Goal: Find specific page/section: Find specific page/section

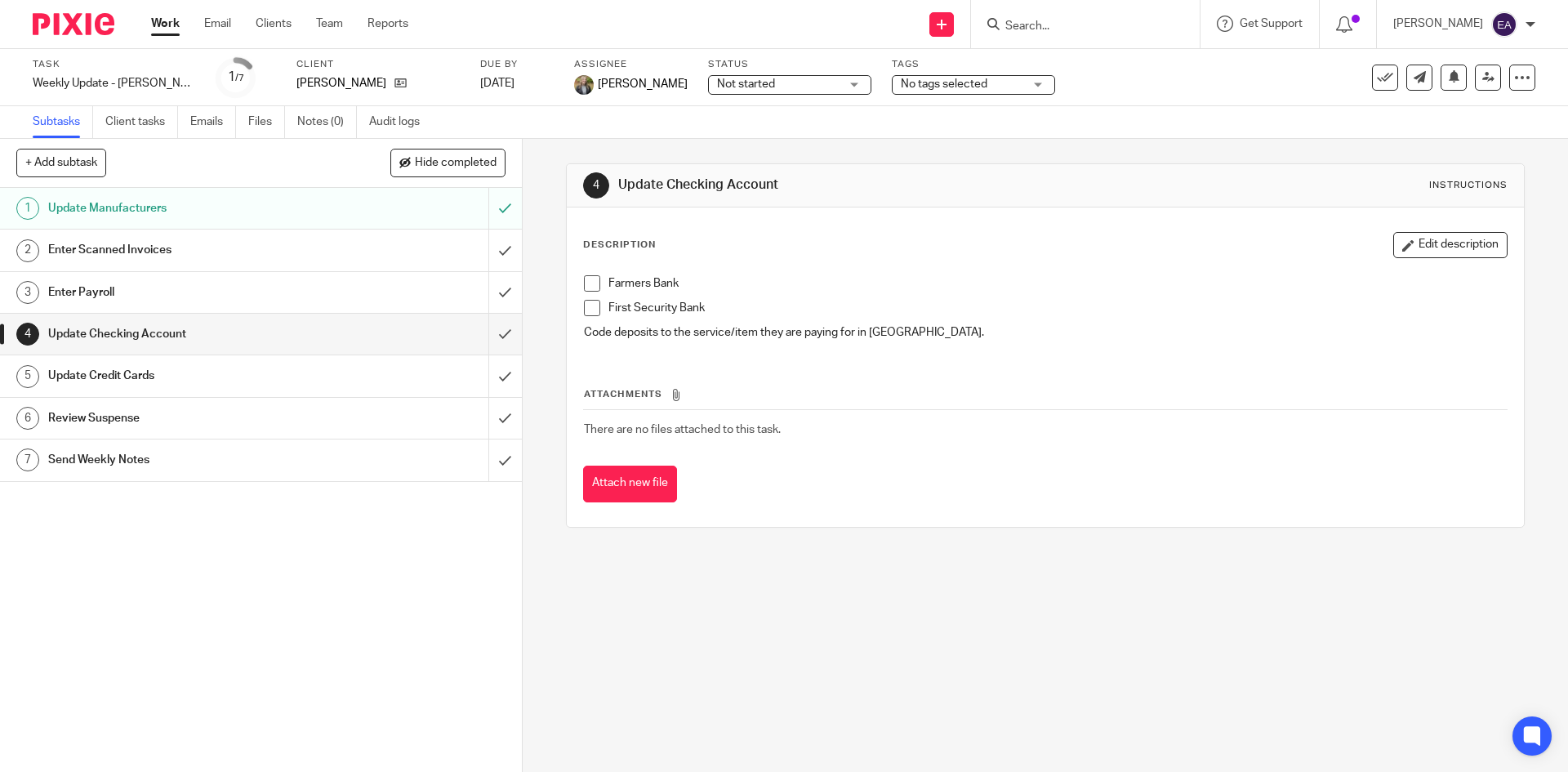
click at [584, 312] on span at bounding box center [592, 308] width 16 height 16
click at [194, 373] on h1 "Update Credit Cards" at bounding box center [189, 376] width 283 height 25
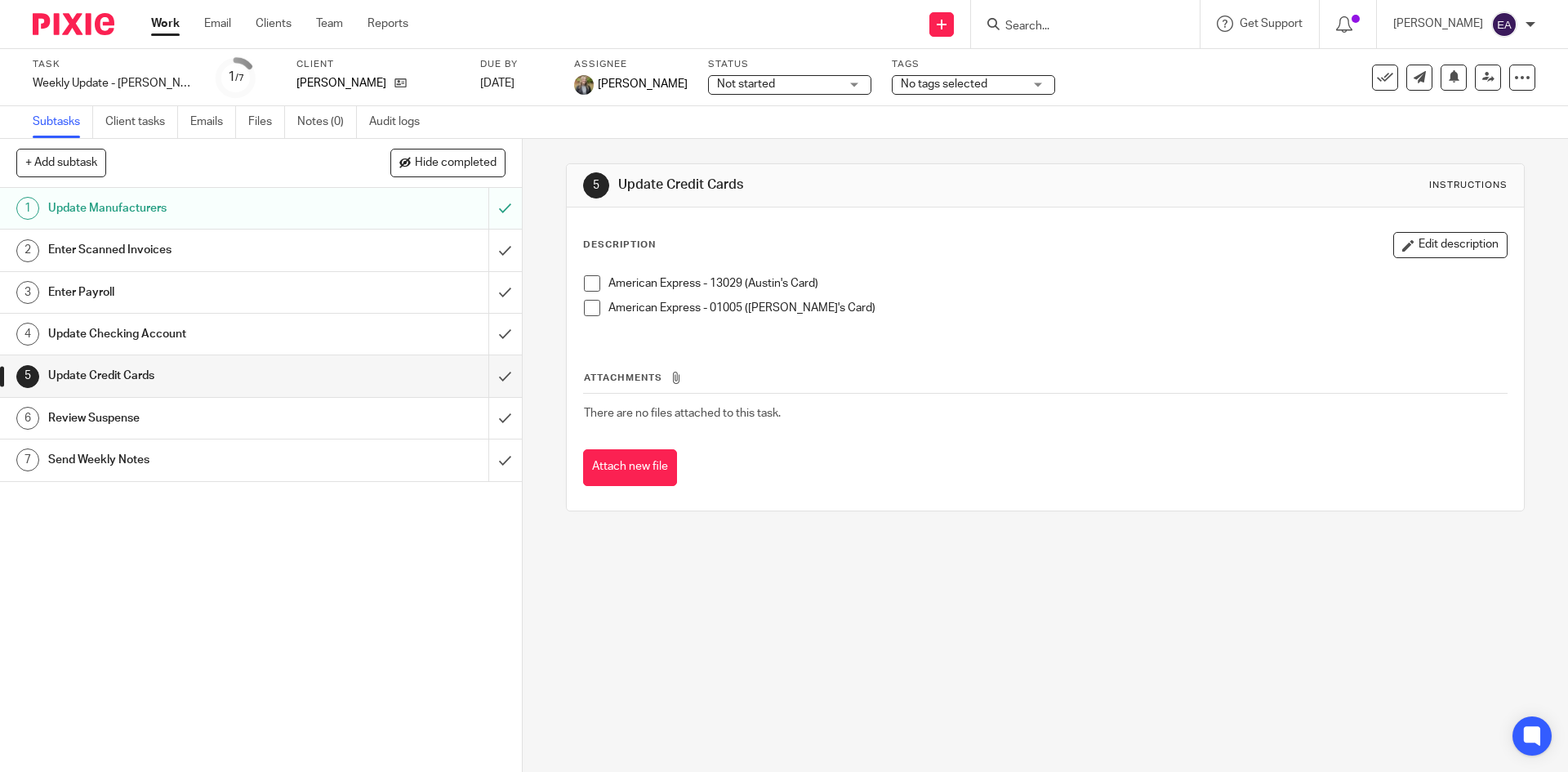
click at [584, 306] on span at bounding box center [592, 308] width 16 height 16
click at [594, 283] on span at bounding box center [592, 284] width 16 height 16
click at [1105, 11] on div at bounding box center [1085, 24] width 229 height 48
click at [1103, 24] on input "Search" at bounding box center [1077, 27] width 147 height 15
type input "bla"
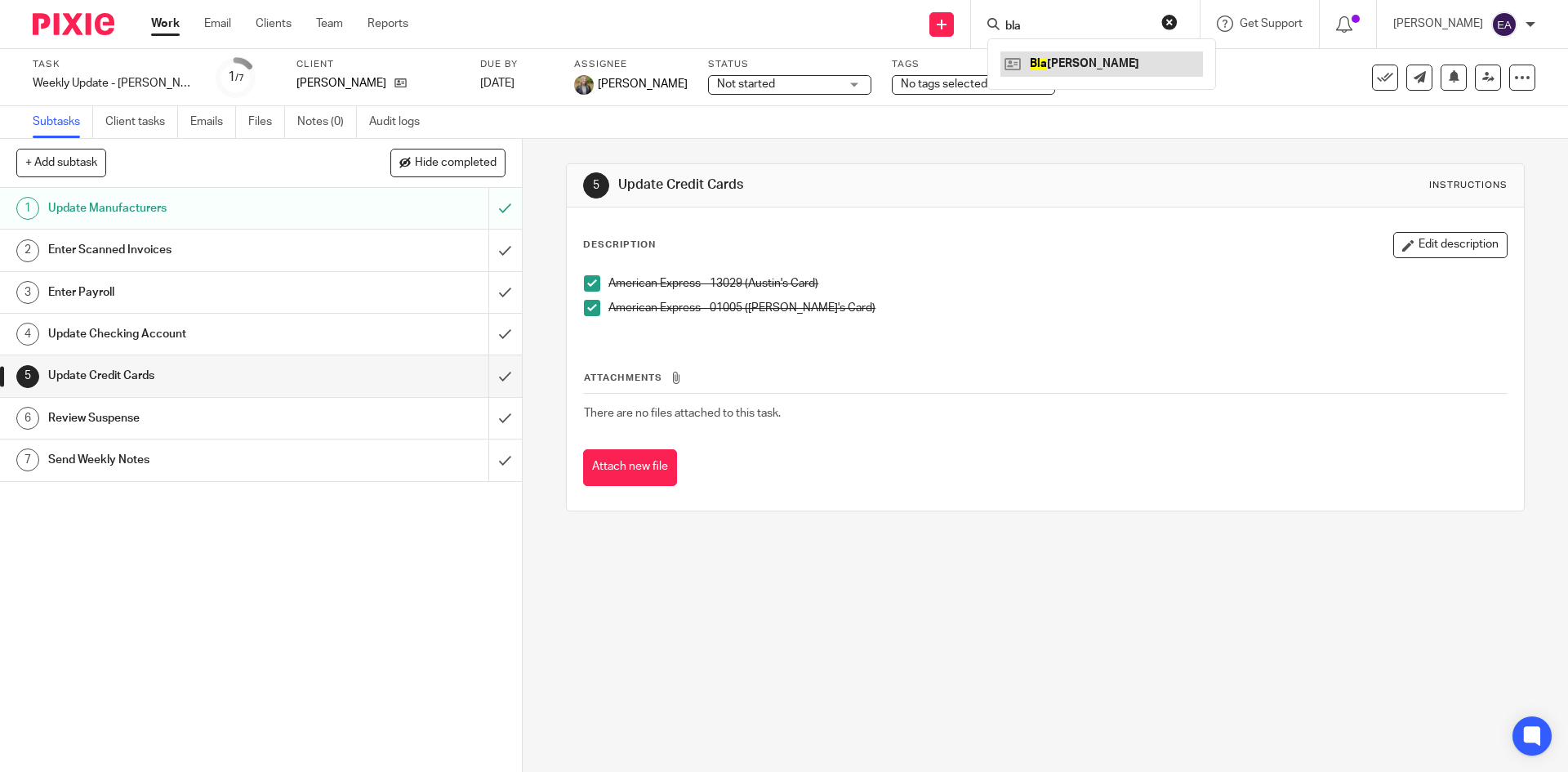
click at [1100, 56] on link at bounding box center [1101, 64] width 203 height 25
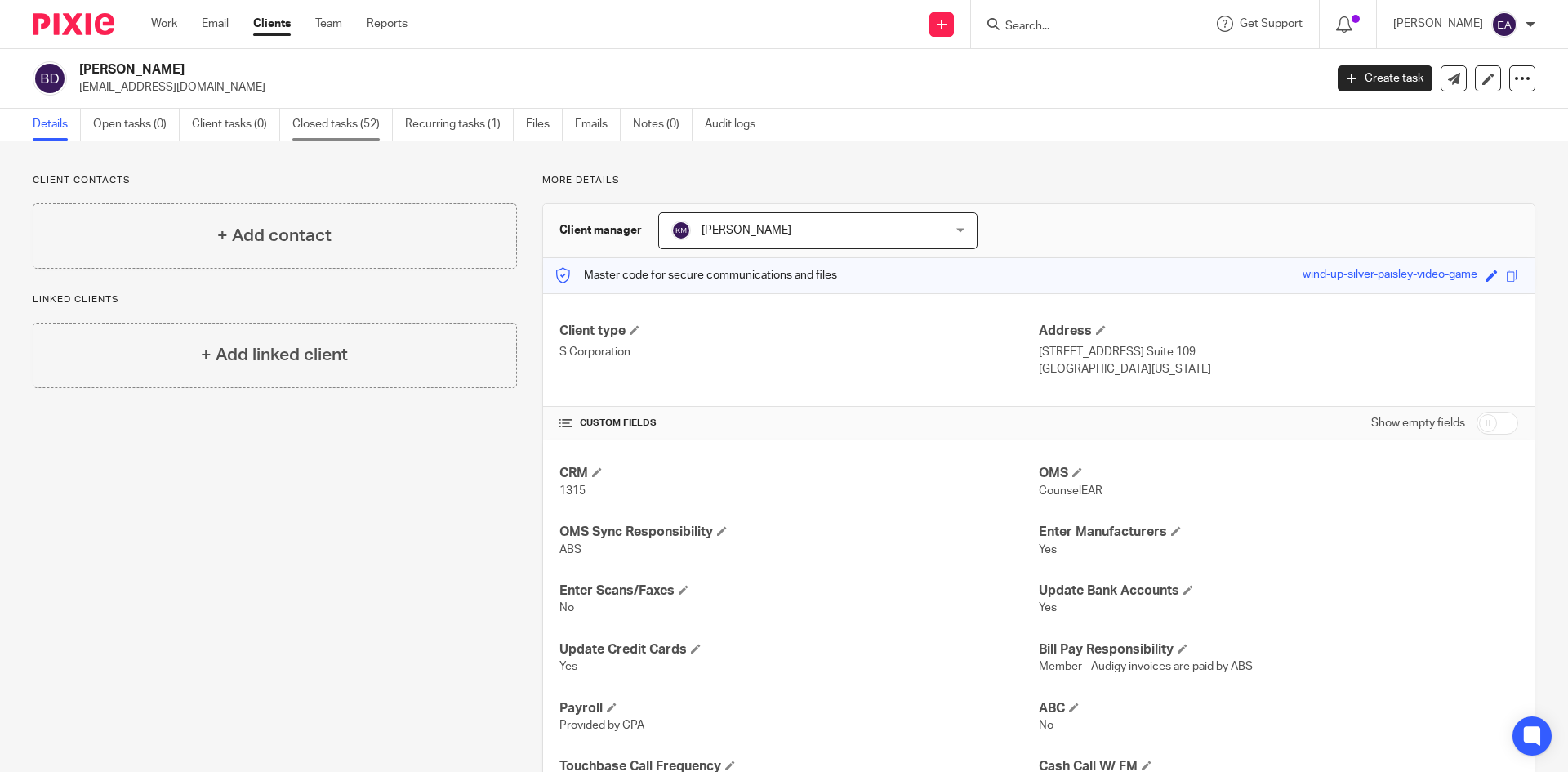
click at [354, 128] on link "Closed tasks (52)" at bounding box center [343, 124] width 101 height 32
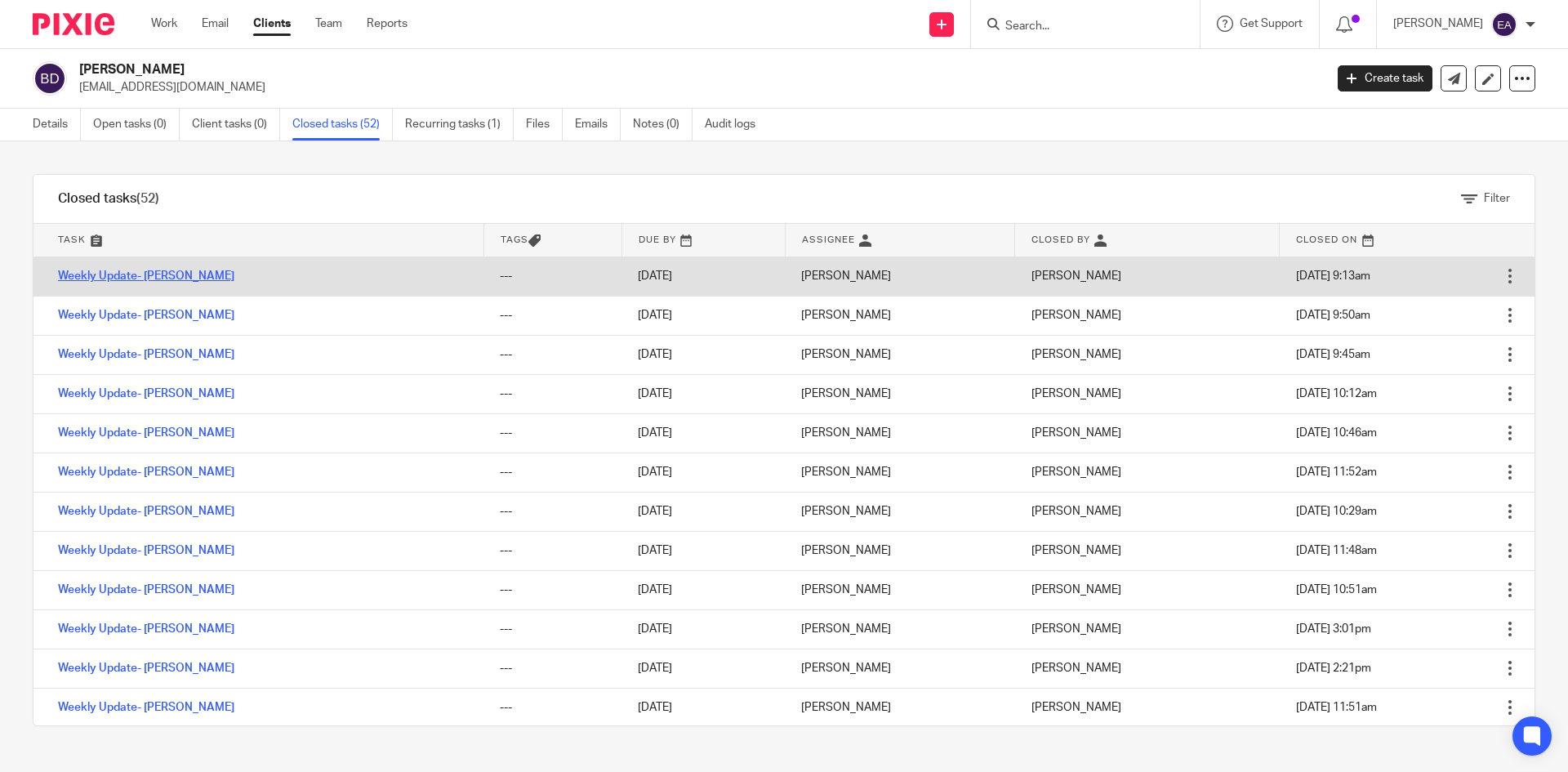
click at [112, 271] on link "Weekly Update- [PERSON_NAME]" at bounding box center [146, 276] width 176 height 11
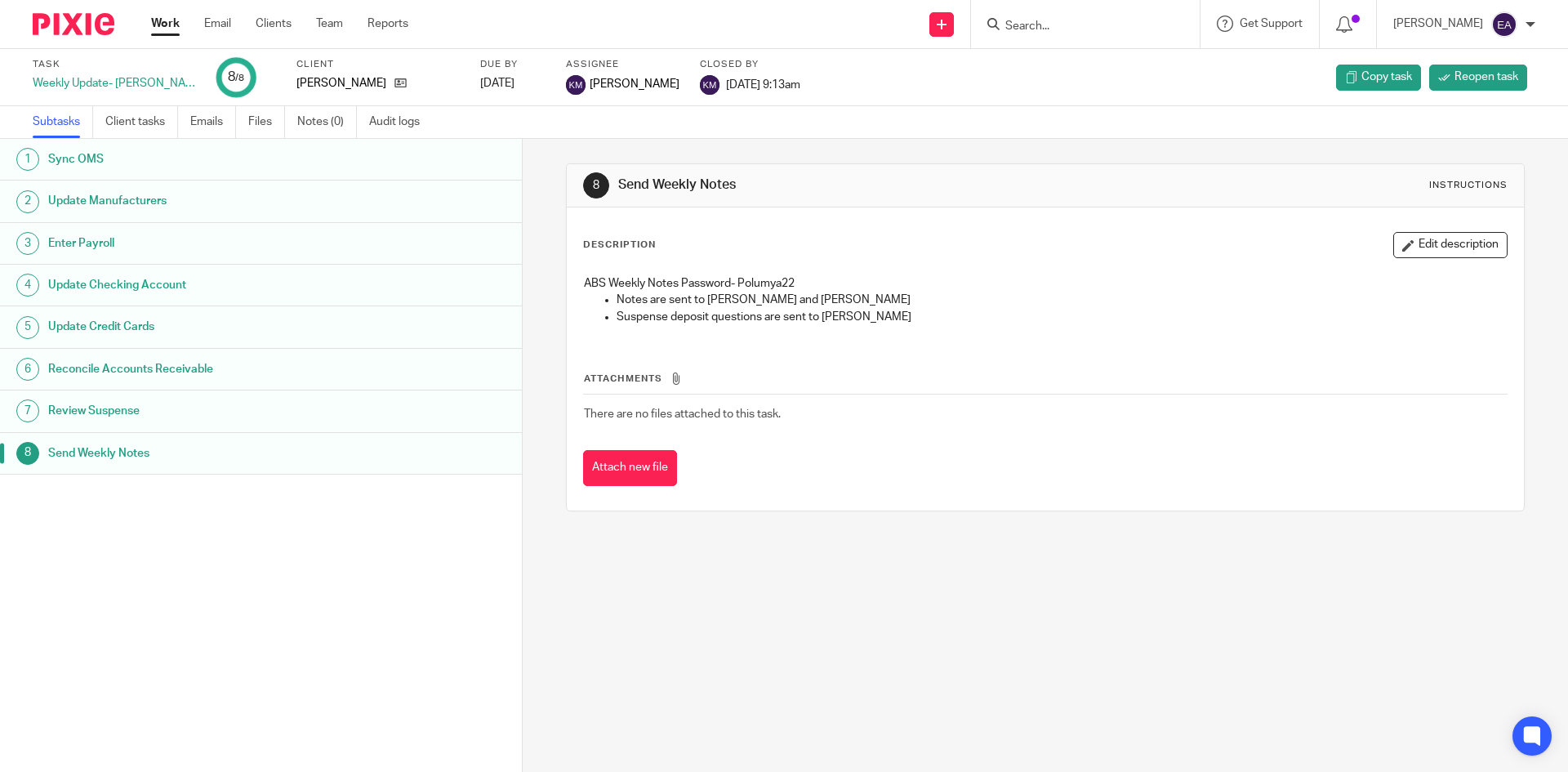
click at [112, 325] on h1 "Update Credit Cards" at bounding box center [201, 327] width 306 height 25
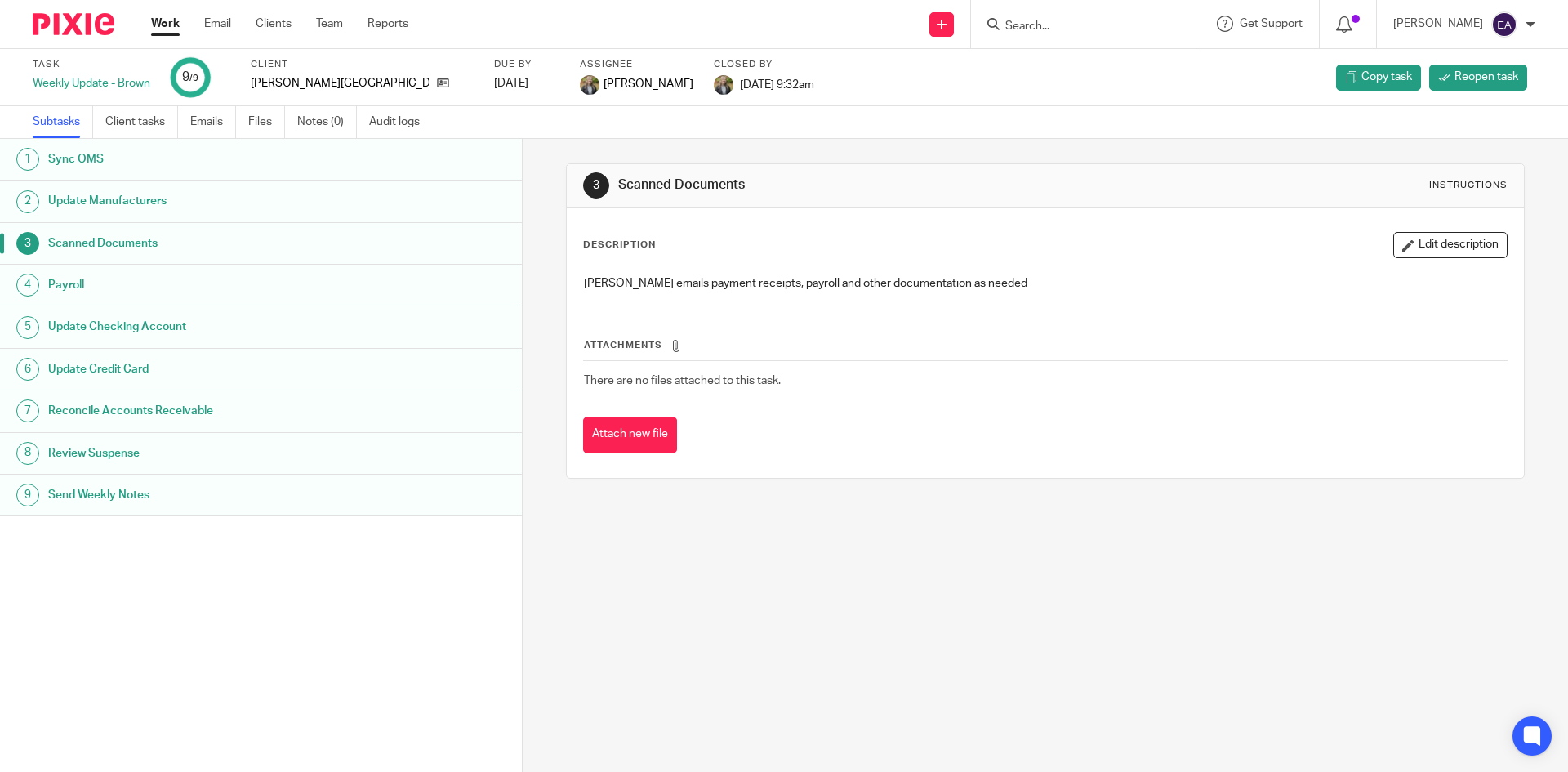
click at [150, 199] on h1 "Update Manufacturers" at bounding box center [201, 201] width 306 height 25
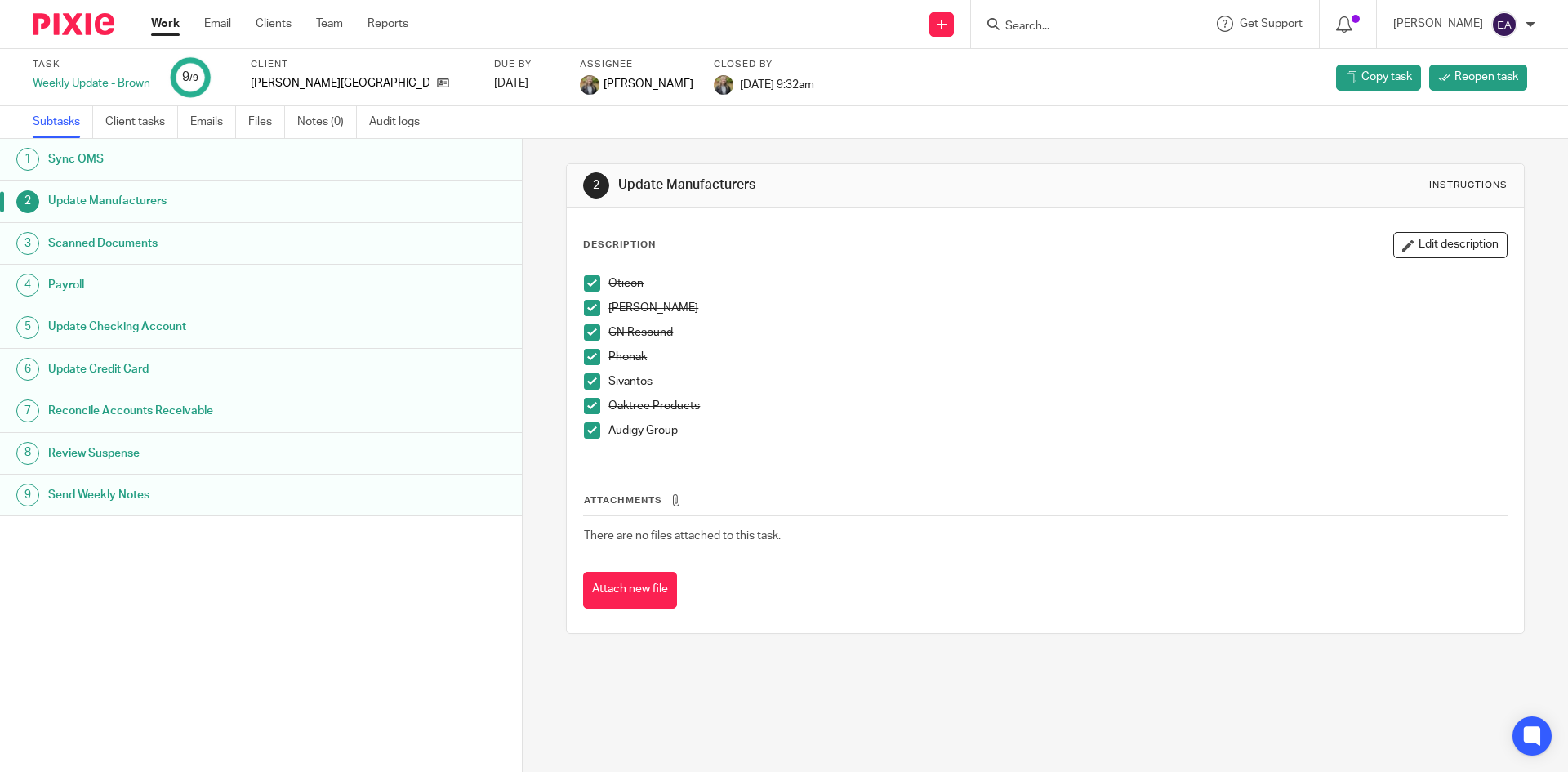
click at [584, 312] on span at bounding box center [592, 308] width 16 height 16
click at [584, 291] on span at bounding box center [592, 284] width 16 height 16
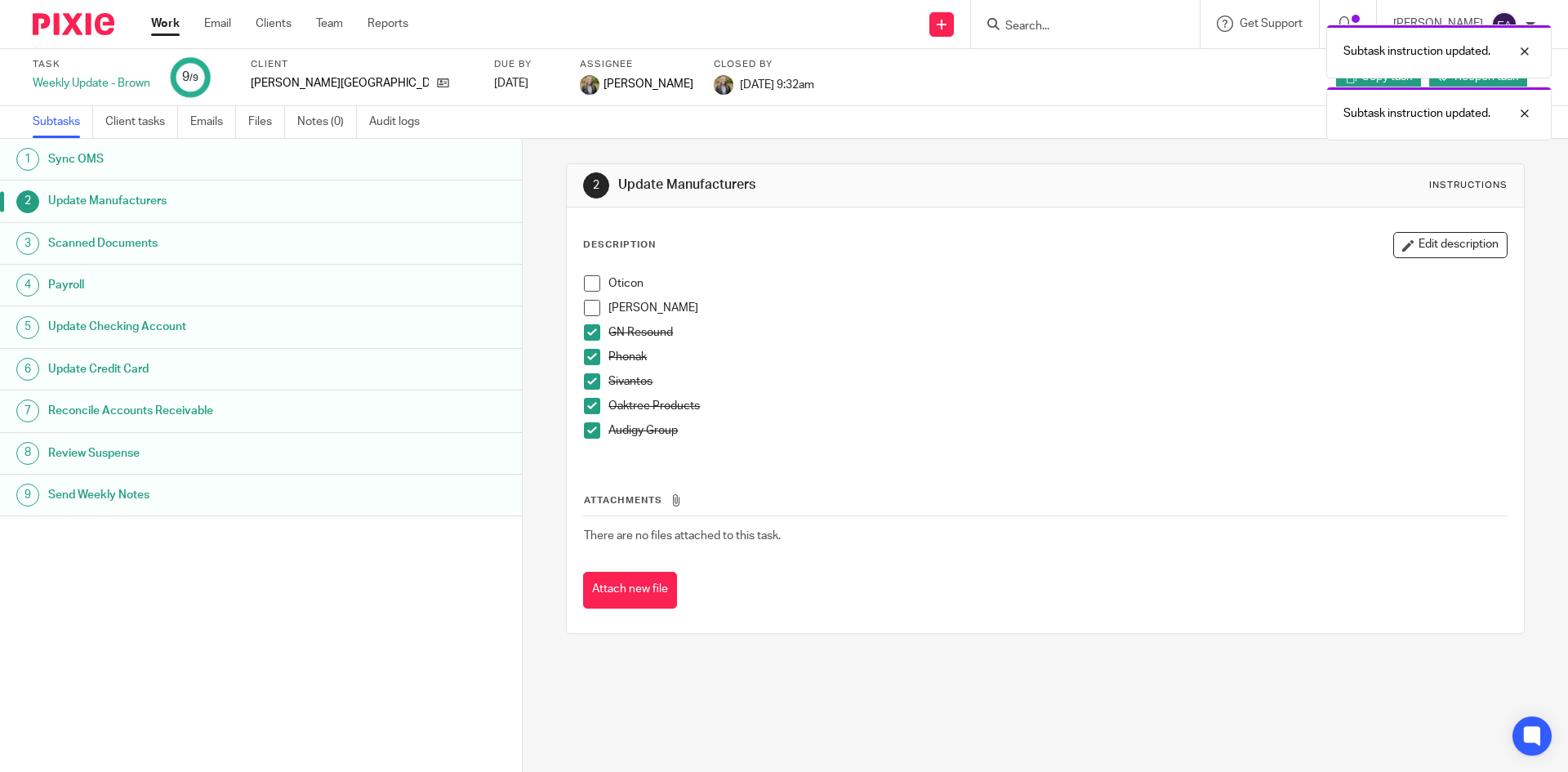
click at [584, 353] on span at bounding box center [592, 357] width 16 height 16
click at [584, 383] on span at bounding box center [592, 381] width 16 height 16
click at [586, 409] on span at bounding box center [592, 406] width 16 height 16
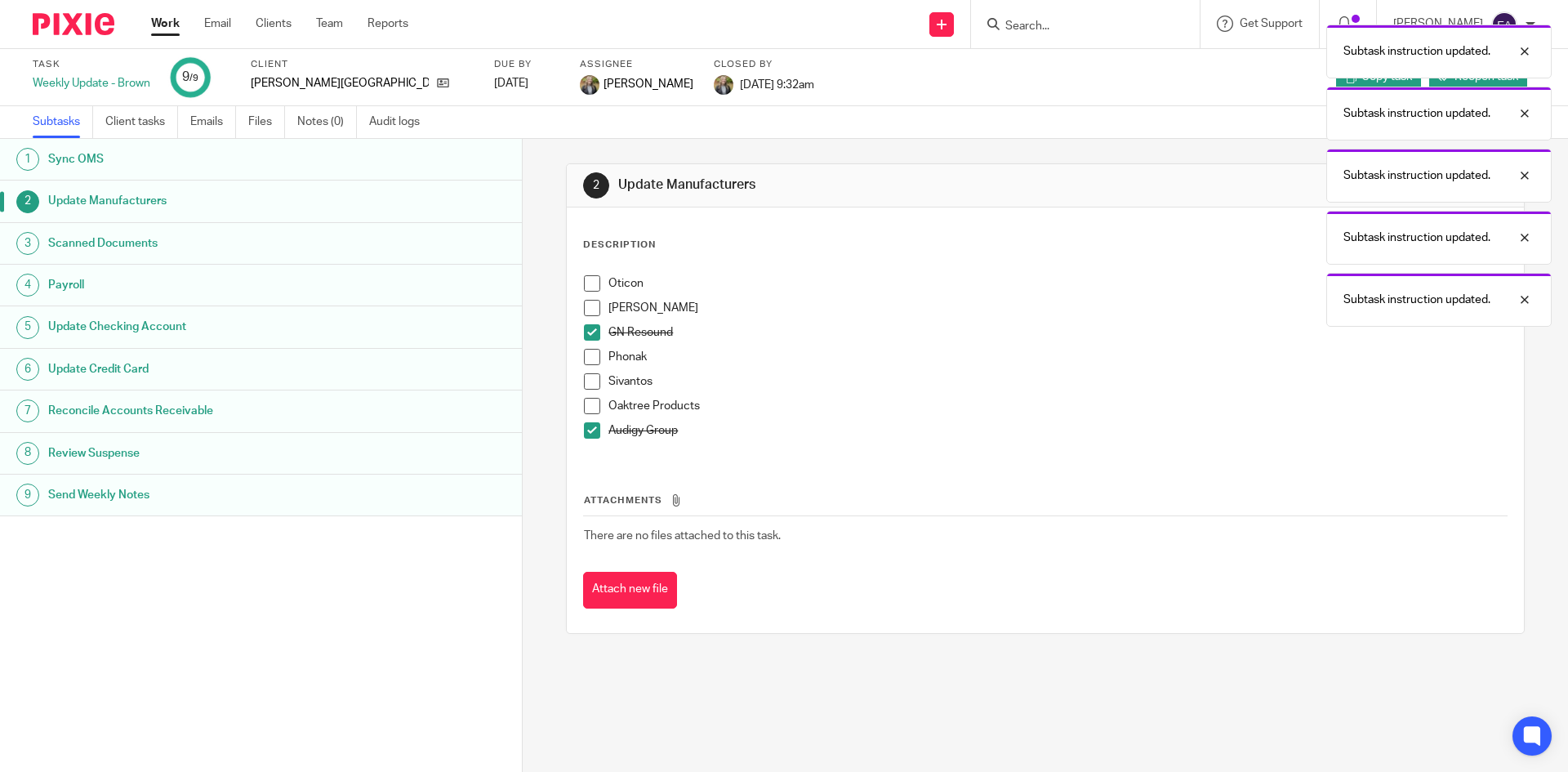
click at [589, 432] on span at bounding box center [592, 431] width 16 height 16
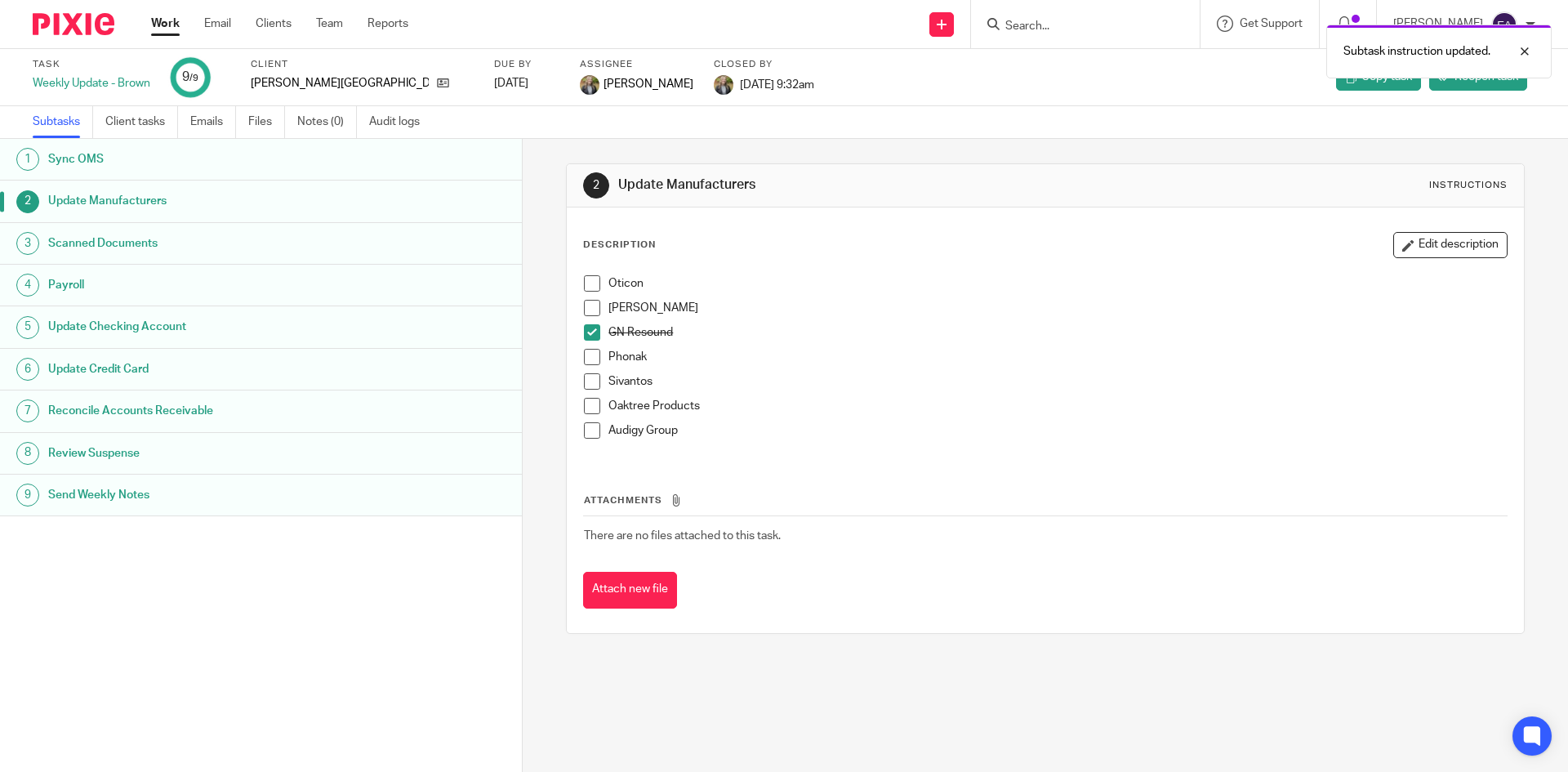
click at [591, 284] on span at bounding box center [592, 284] width 16 height 16
click at [588, 309] on span at bounding box center [592, 308] width 16 height 16
click at [591, 363] on span at bounding box center [592, 357] width 16 height 16
click at [586, 380] on span at bounding box center [592, 381] width 16 height 16
click at [585, 410] on span at bounding box center [592, 406] width 16 height 16
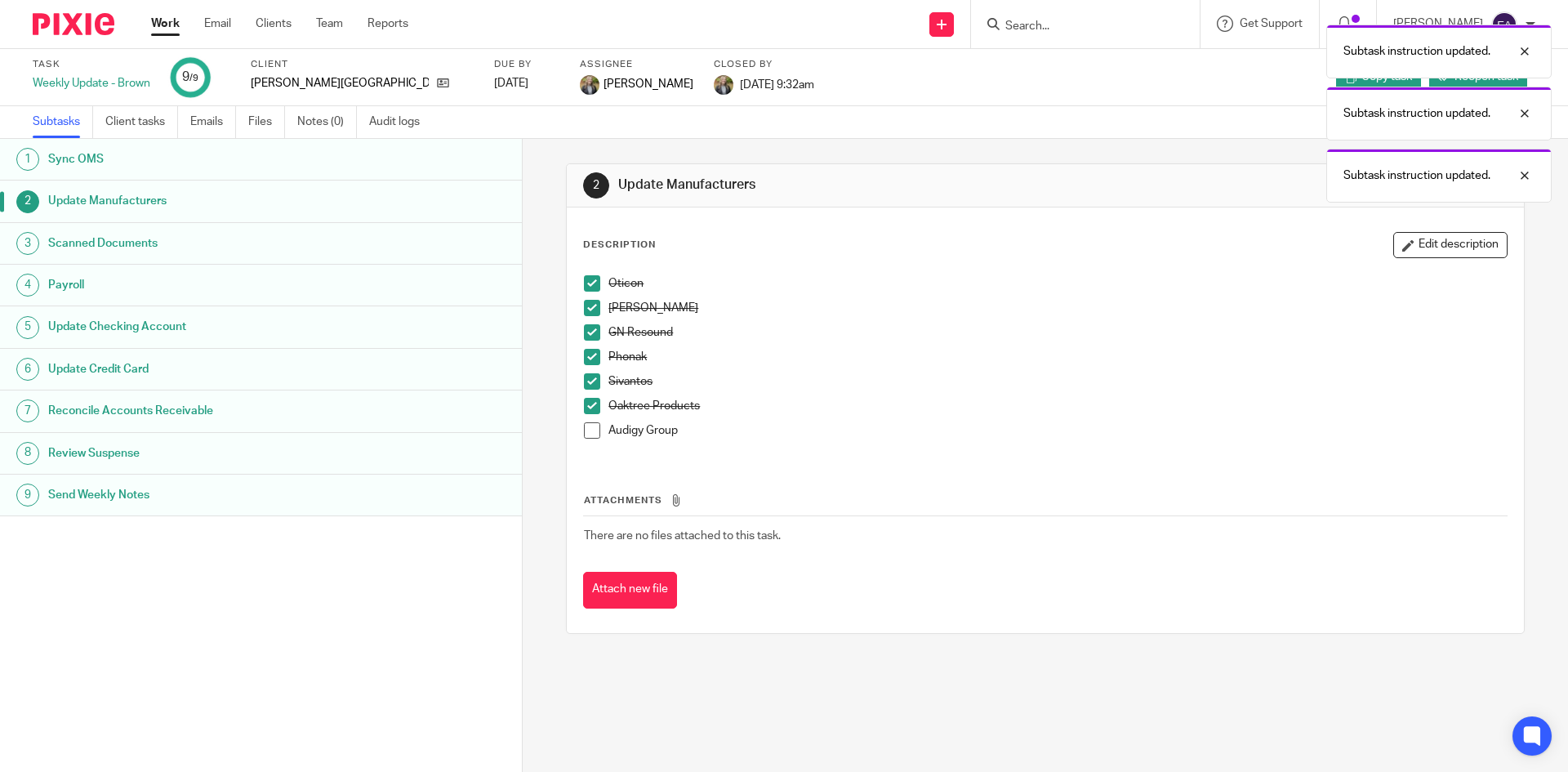
click at [584, 428] on span at bounding box center [592, 431] width 16 height 16
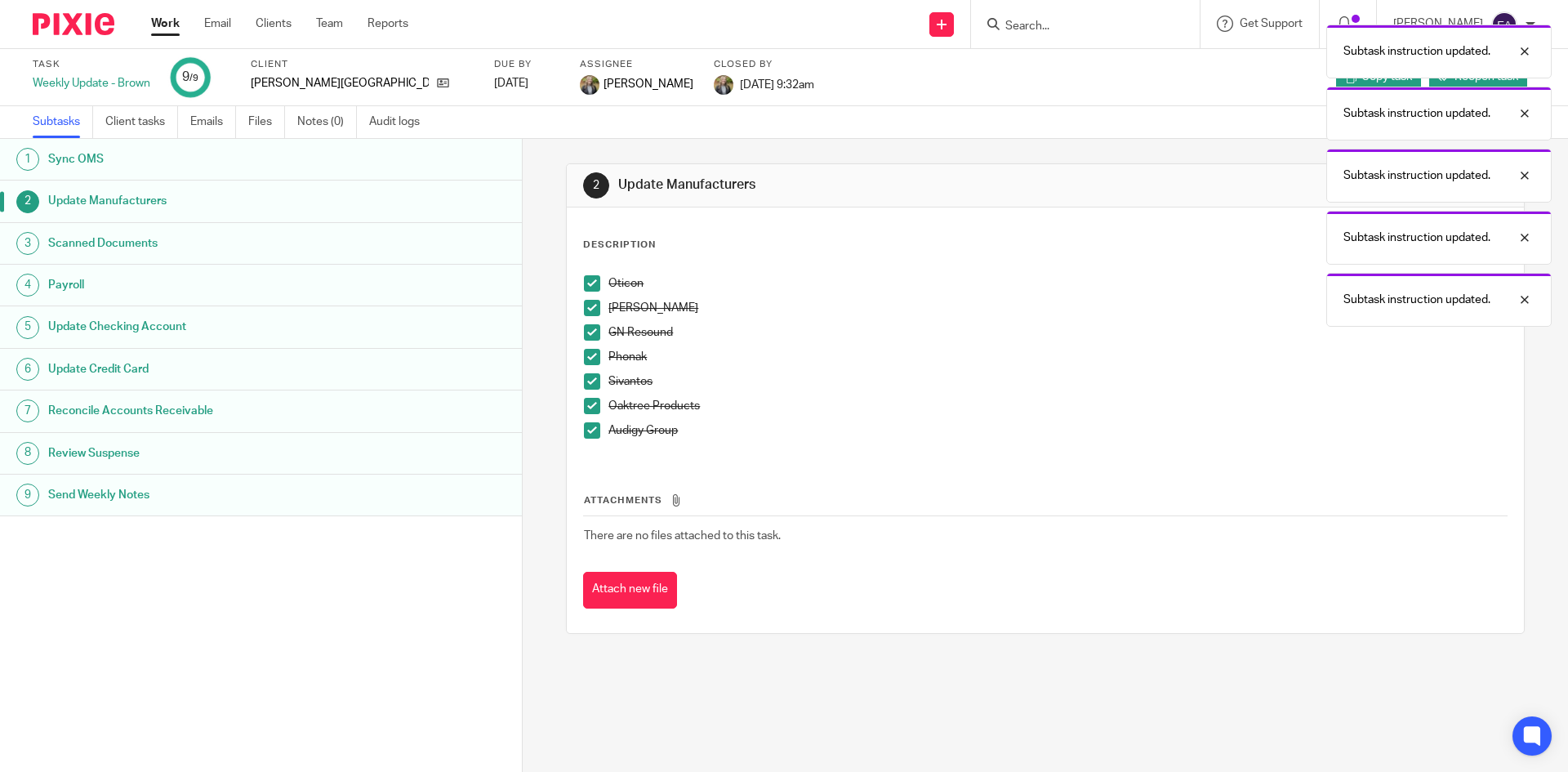
click at [1059, 30] on div "Subtask instruction updated. Subtask instruction updated. Subtask instruction u…" at bounding box center [1168, 171] width 768 height 311
click at [1073, 17] on div "Subtask instruction updated. Subtask instruction updated. Subtask instruction u…" at bounding box center [1168, 171] width 768 height 311
click at [955, 21] on div "Subtask instruction updated. Subtask instruction updated. Subtask instruction u…" at bounding box center [1168, 171] width 768 height 311
click at [1146, 23] on div "Subtask instruction updated. Subtask instruction updated. Subtask instruction u…" at bounding box center [1168, 171] width 768 height 311
click at [1069, 27] on div "Subtask instruction updated. Subtask instruction updated. Subtask instruction u…" at bounding box center [1168, 140] width 768 height 249
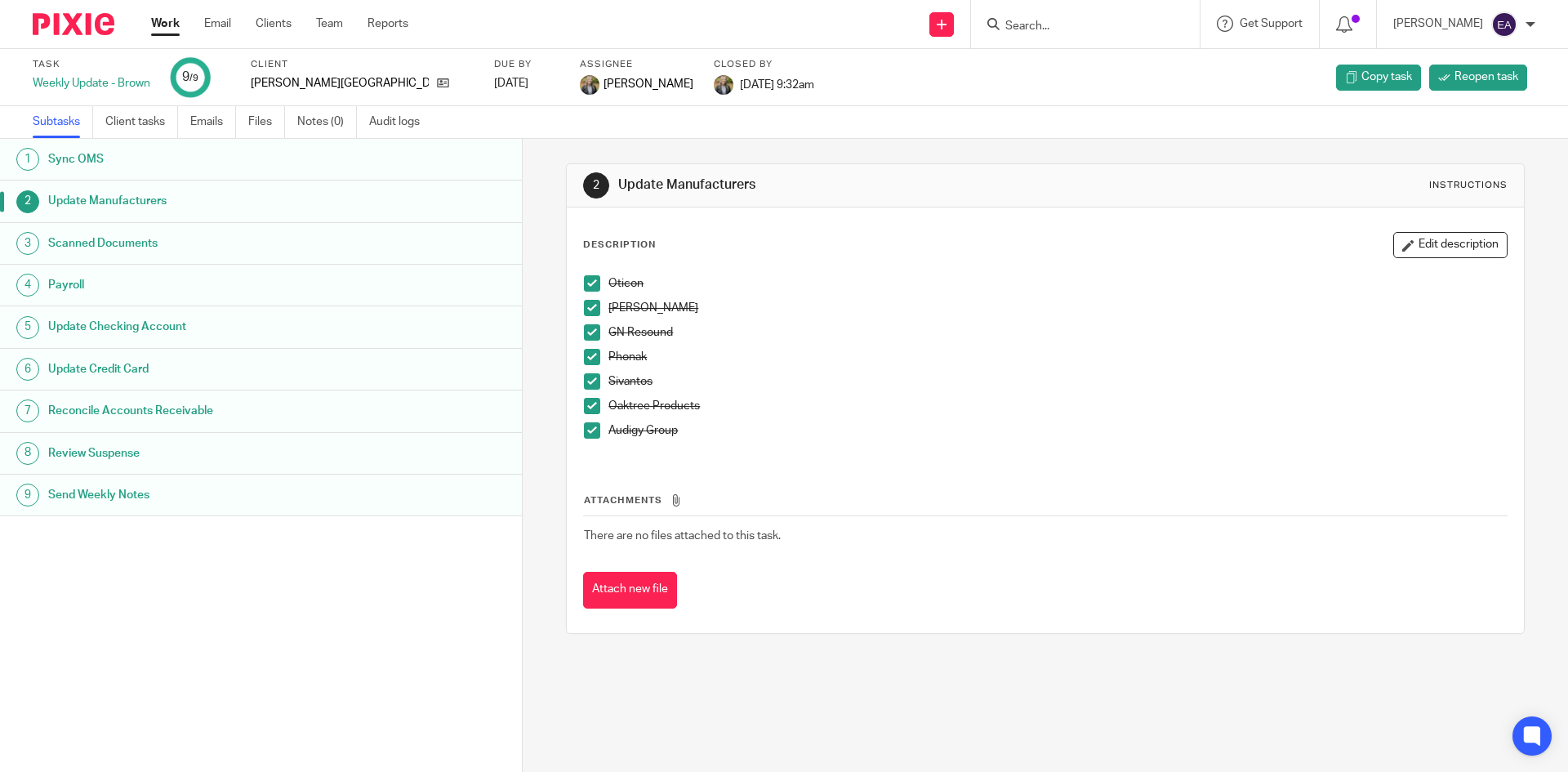
click at [1069, 21] on input "Search" at bounding box center [1077, 27] width 147 height 15
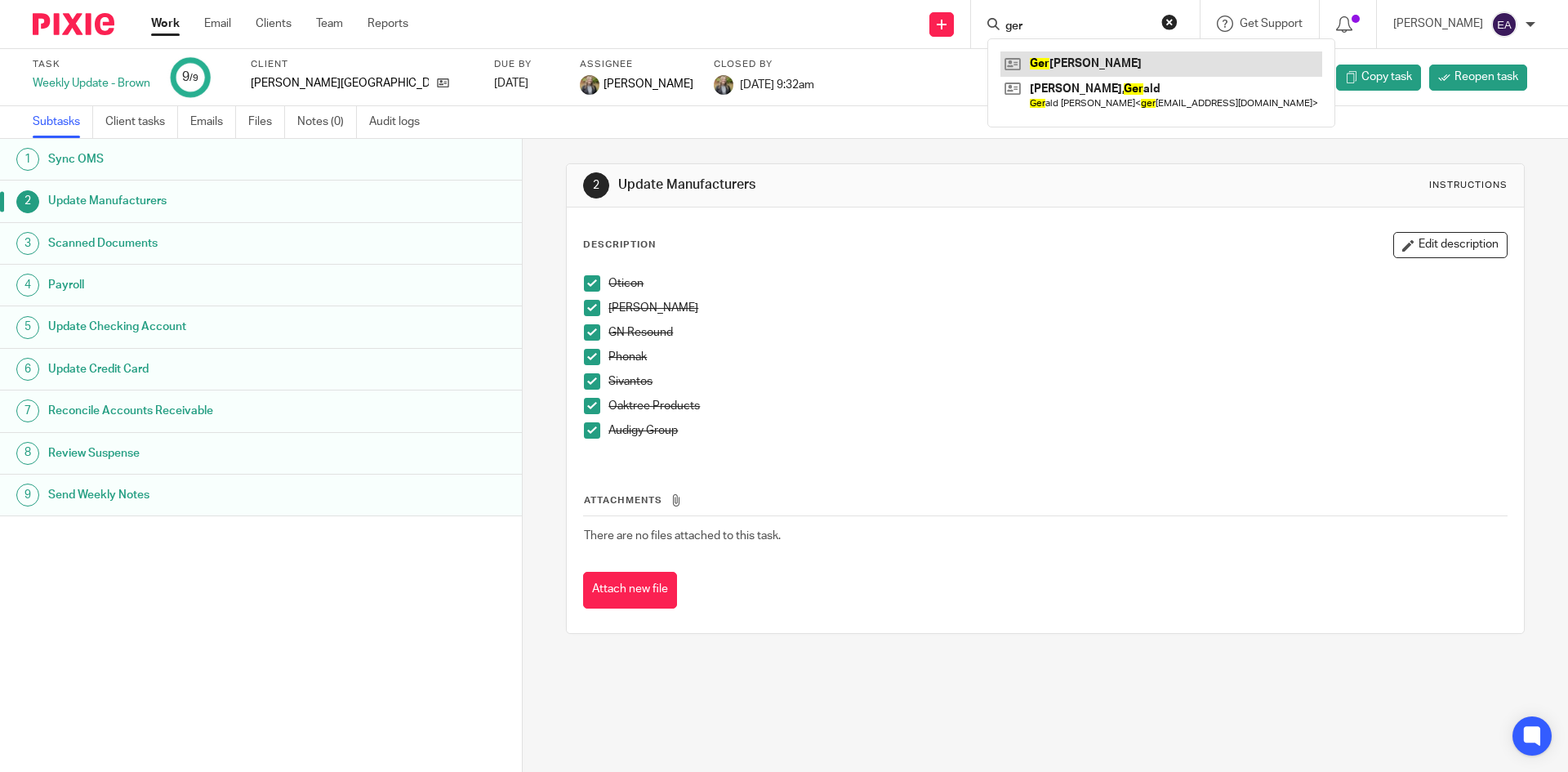
type input "ger"
click at [1088, 71] on link at bounding box center [1161, 64] width 321 height 25
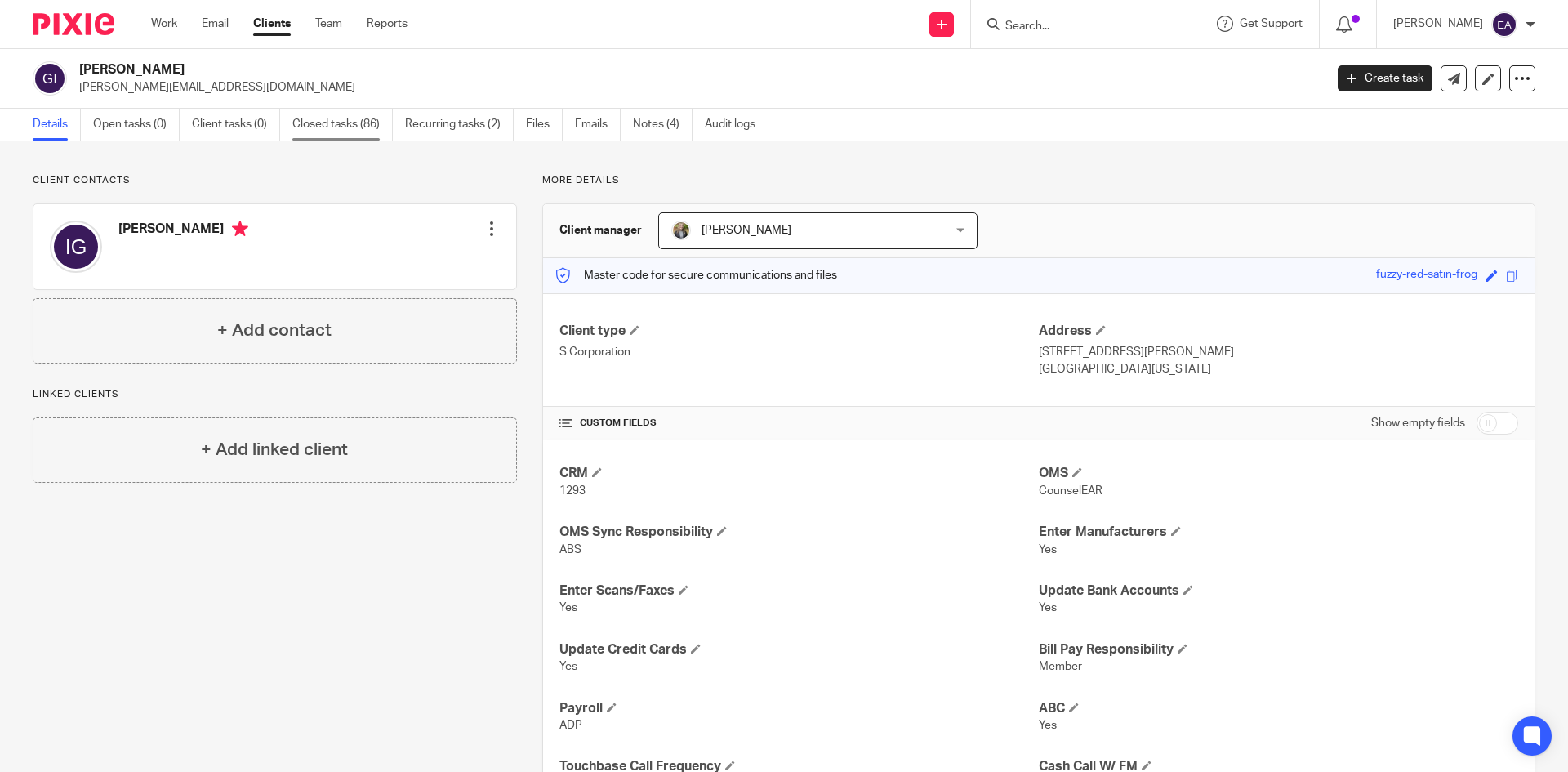
click at [337, 121] on link "Closed tasks (86)" at bounding box center [343, 124] width 101 height 32
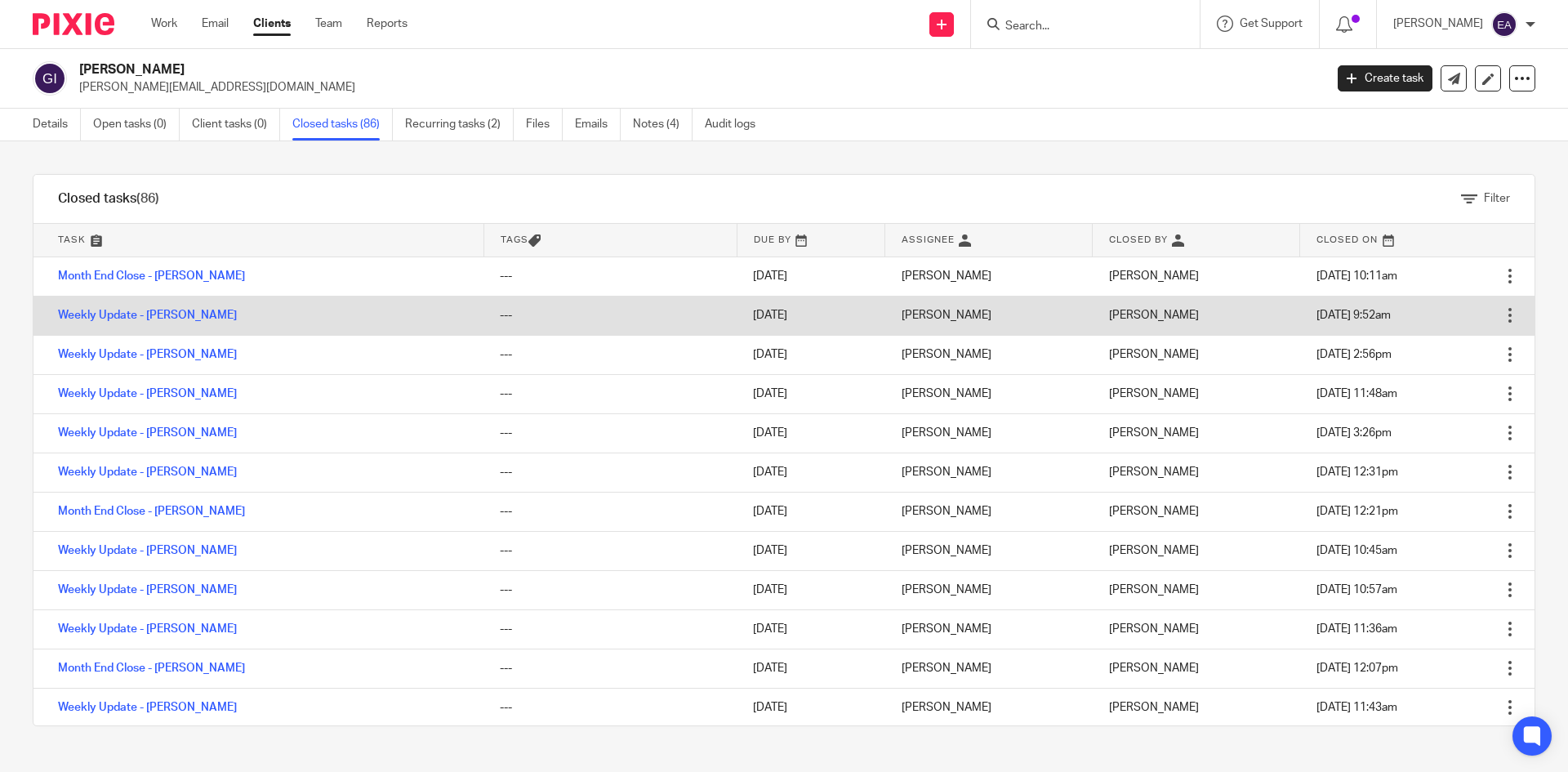
click at [195, 322] on td "Weekly Update - [PERSON_NAME]" at bounding box center [258, 316] width 450 height 39
click at [195, 317] on link "Weekly Update - [PERSON_NAME]" at bounding box center [148, 316] width 179 height 11
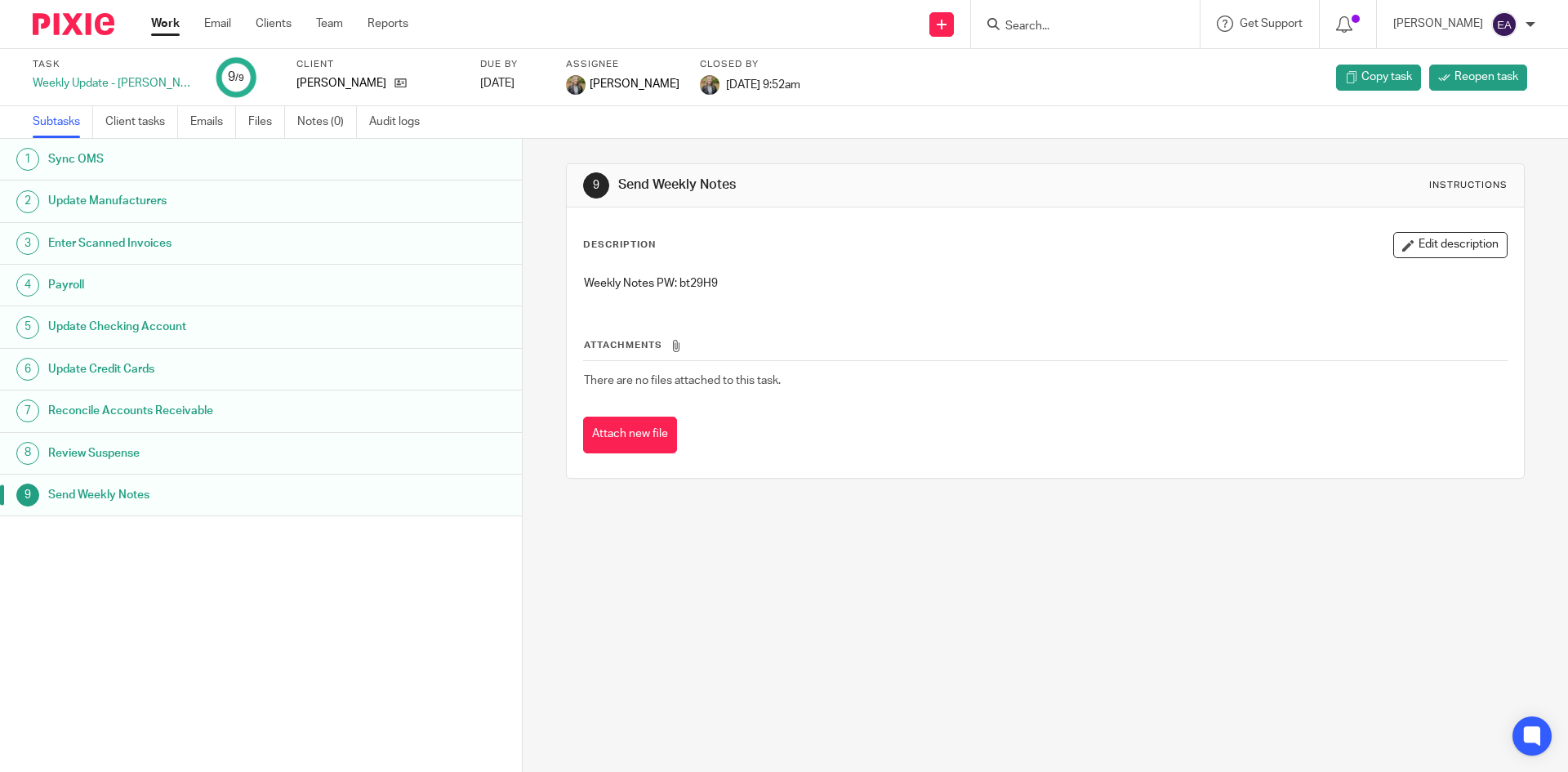
click at [147, 206] on h1 "Update Manufacturers" at bounding box center [201, 201] width 306 height 25
